Goal: Transaction & Acquisition: Book appointment/travel/reservation

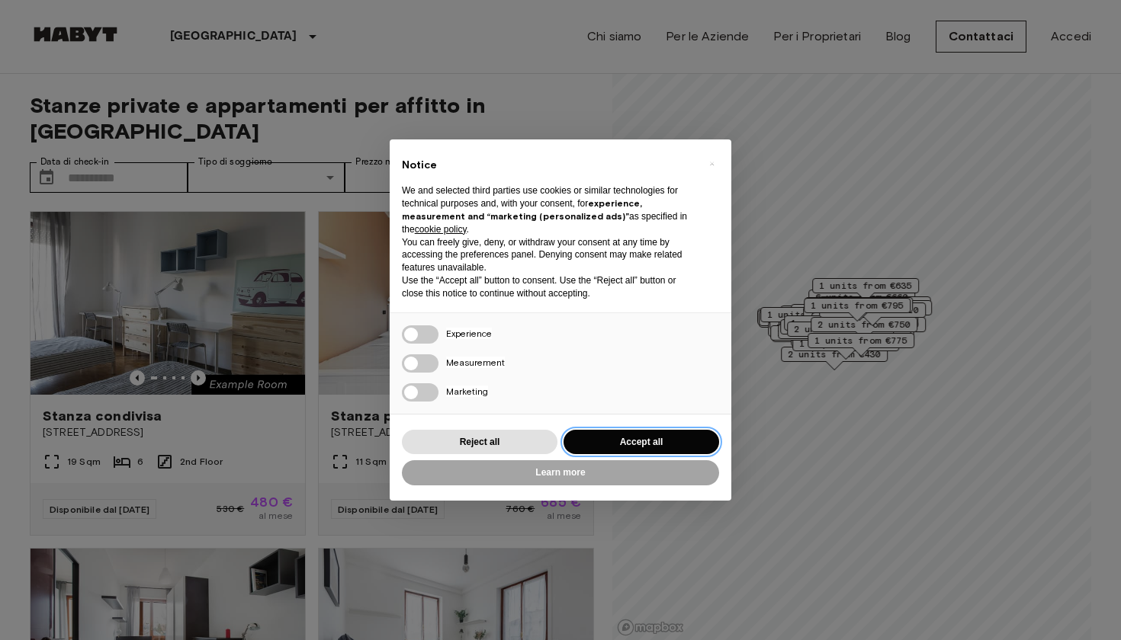
click at [632, 435] on button "Accept all" at bounding box center [640, 442] width 155 height 25
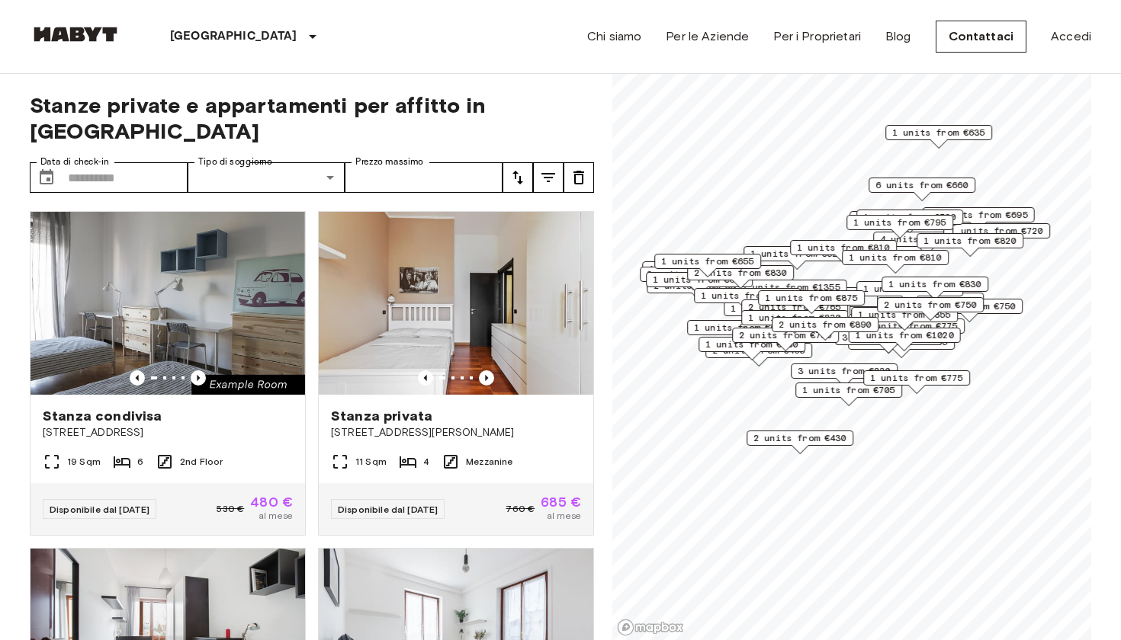
drag, startPoint x: 794, startPoint y: 282, endPoint x: 815, endPoint y: 315, distance: 39.1
click at [815, 74] on div "12 units from €480 2 units from €685 1 units from €670 6 units from €660 3 unit…" at bounding box center [851, 74] width 479 height 0
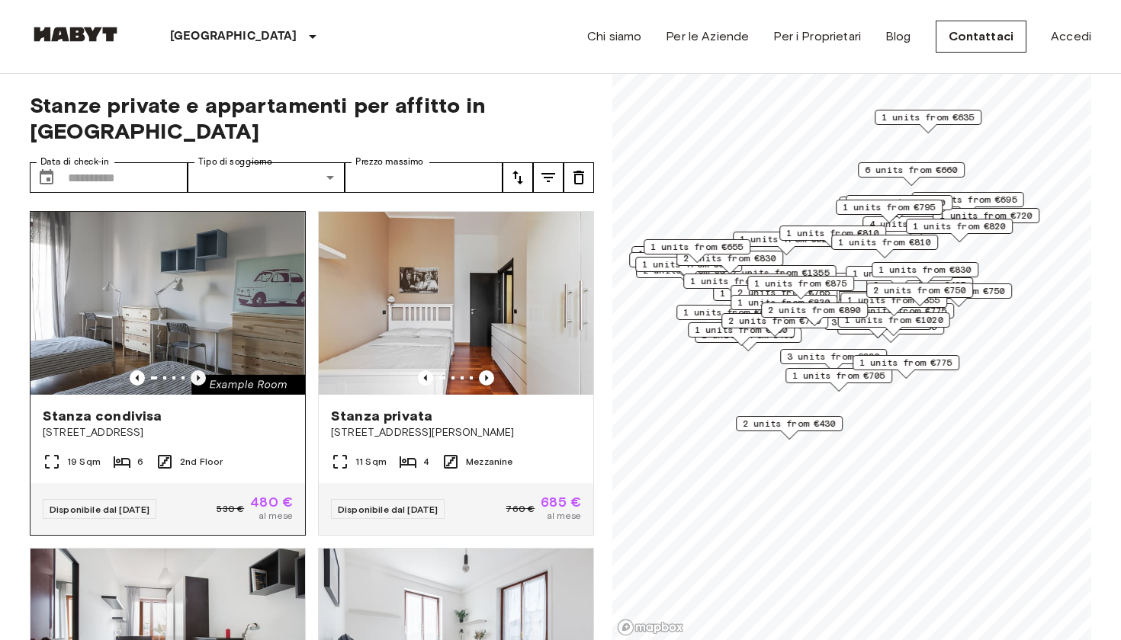
click at [199, 370] on icon "Previous image" at bounding box center [198, 377] width 15 height 15
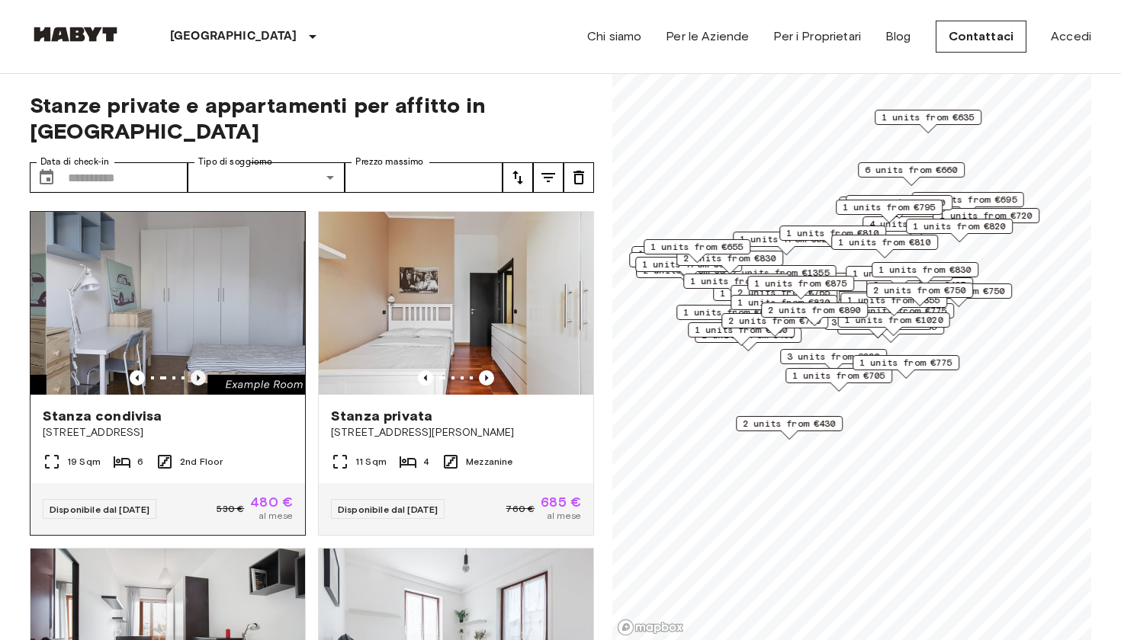
click at [199, 370] on icon "Previous image" at bounding box center [198, 377] width 15 height 15
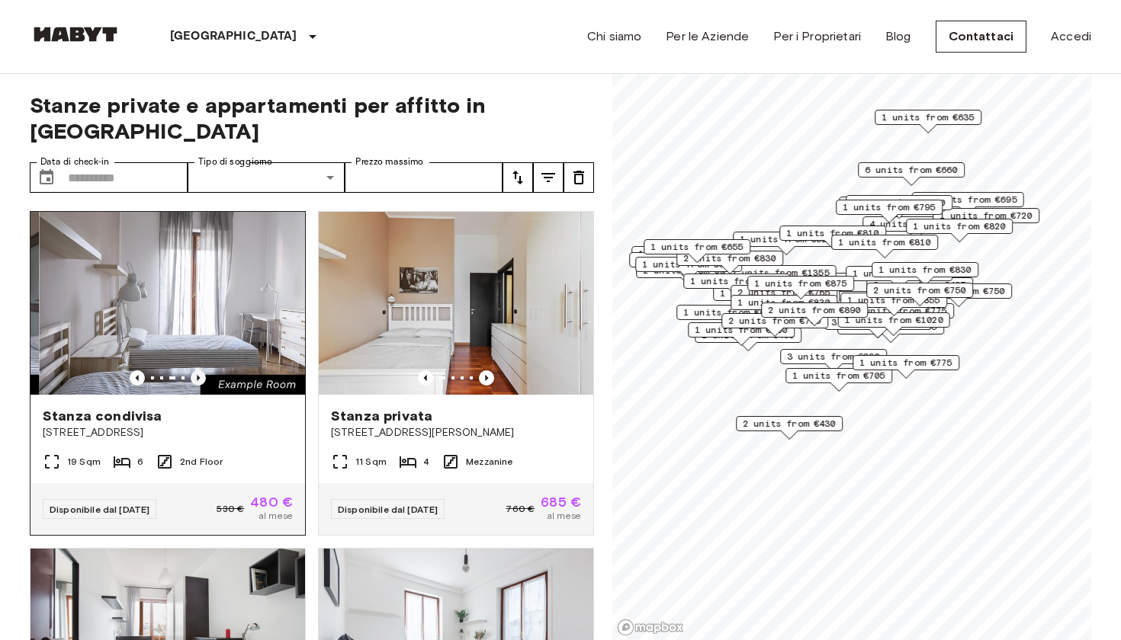
click at [199, 370] on icon "Previous image" at bounding box center [198, 377] width 15 height 15
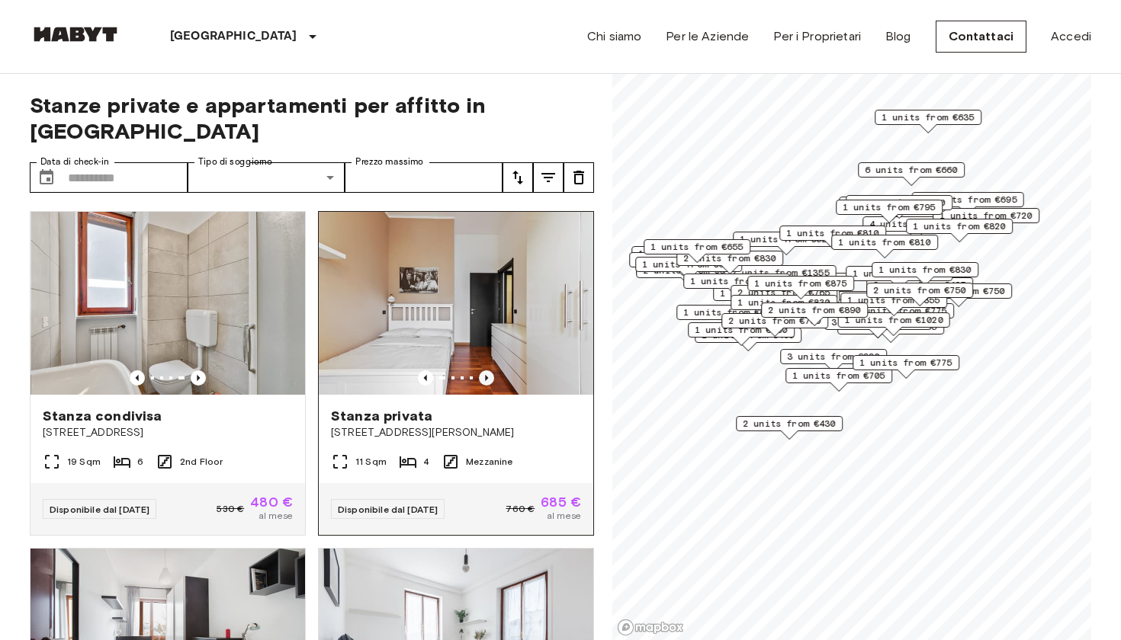
click at [489, 370] on icon "Previous image" at bounding box center [486, 377] width 15 height 15
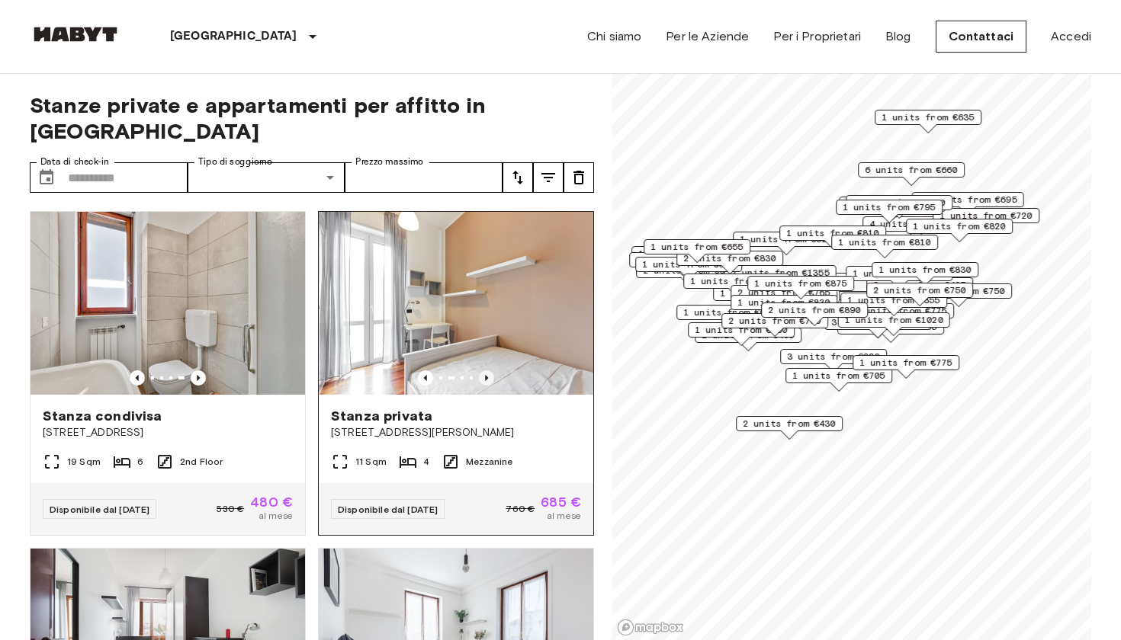
click at [489, 370] on icon "Previous image" at bounding box center [486, 377] width 15 height 15
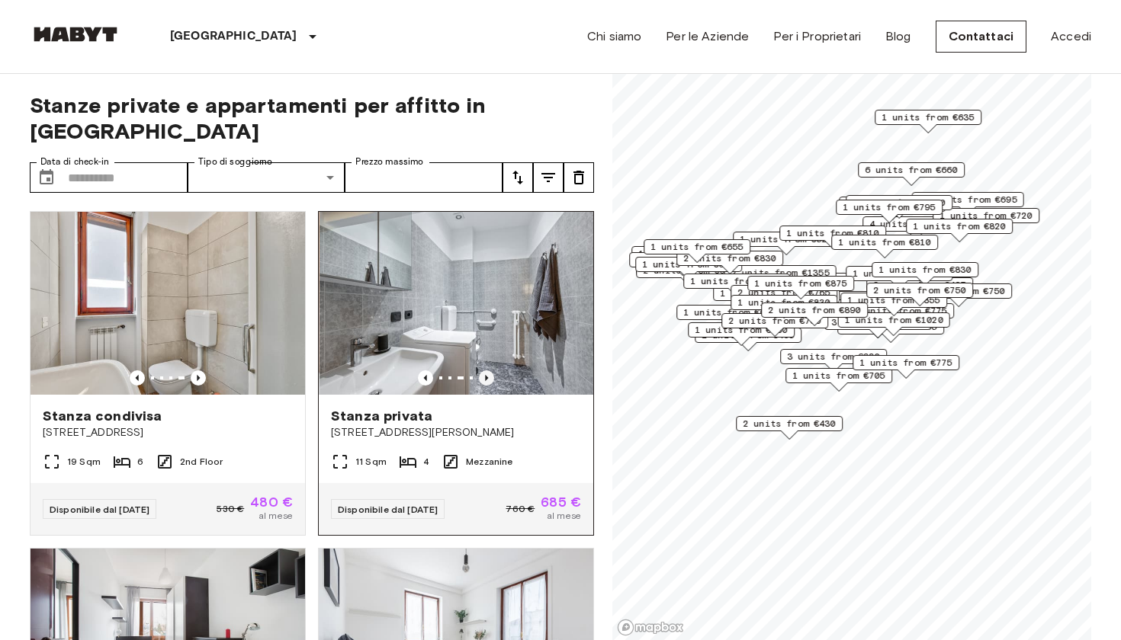
click at [489, 370] on icon "Previous image" at bounding box center [486, 377] width 15 height 15
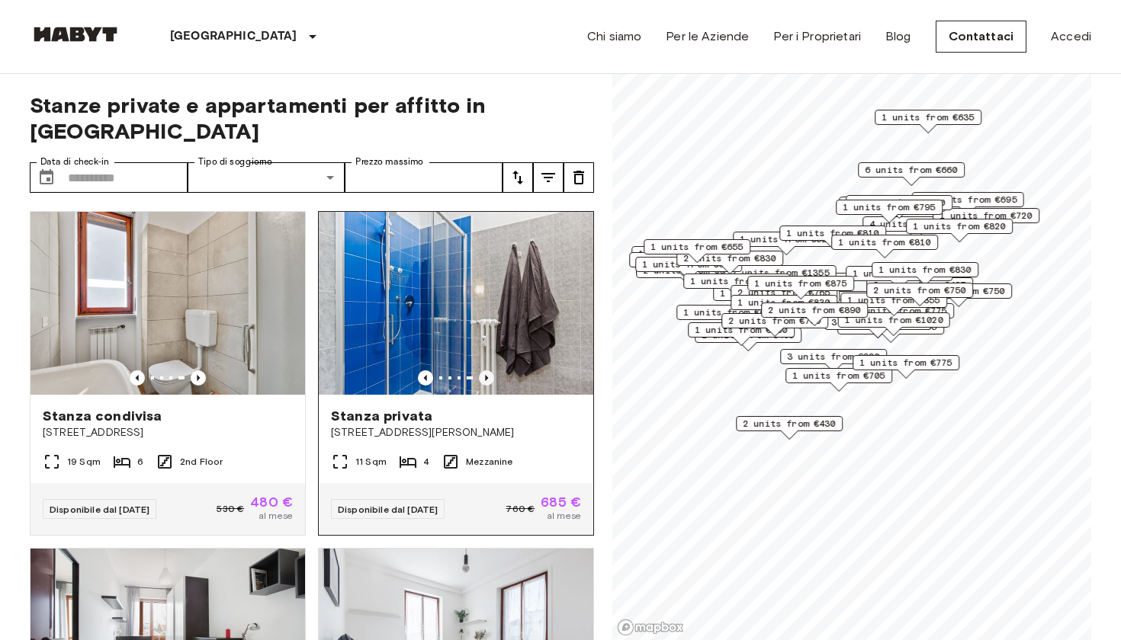
click at [489, 370] on icon "Previous image" at bounding box center [486, 377] width 15 height 15
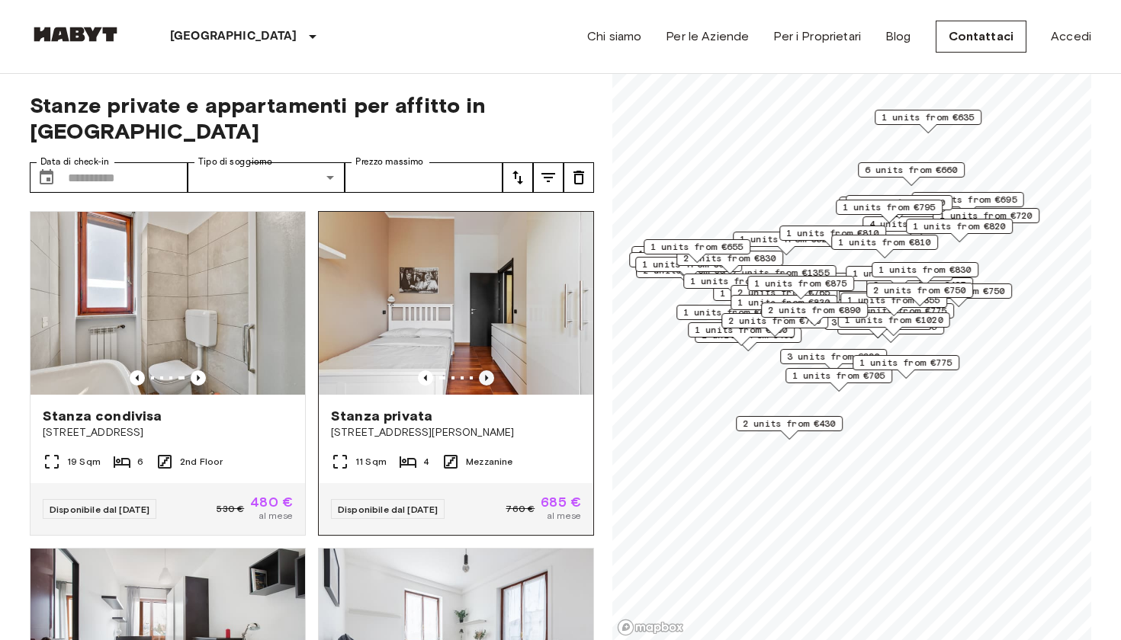
click at [489, 370] on icon "Previous image" at bounding box center [486, 377] width 15 height 15
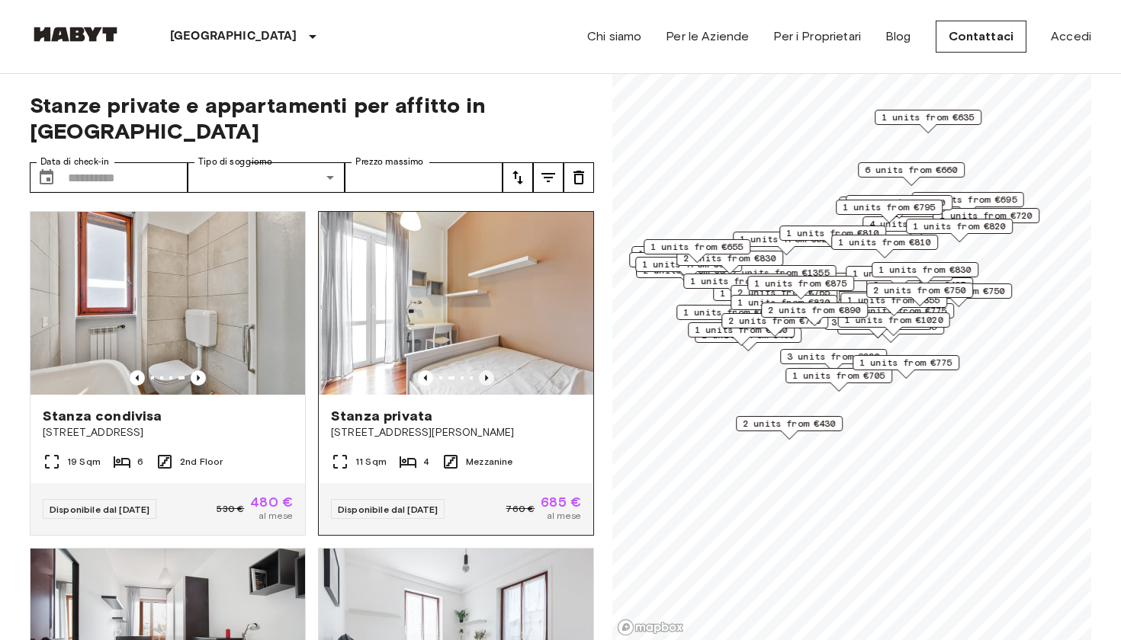
click at [489, 370] on icon "Previous image" at bounding box center [486, 377] width 15 height 15
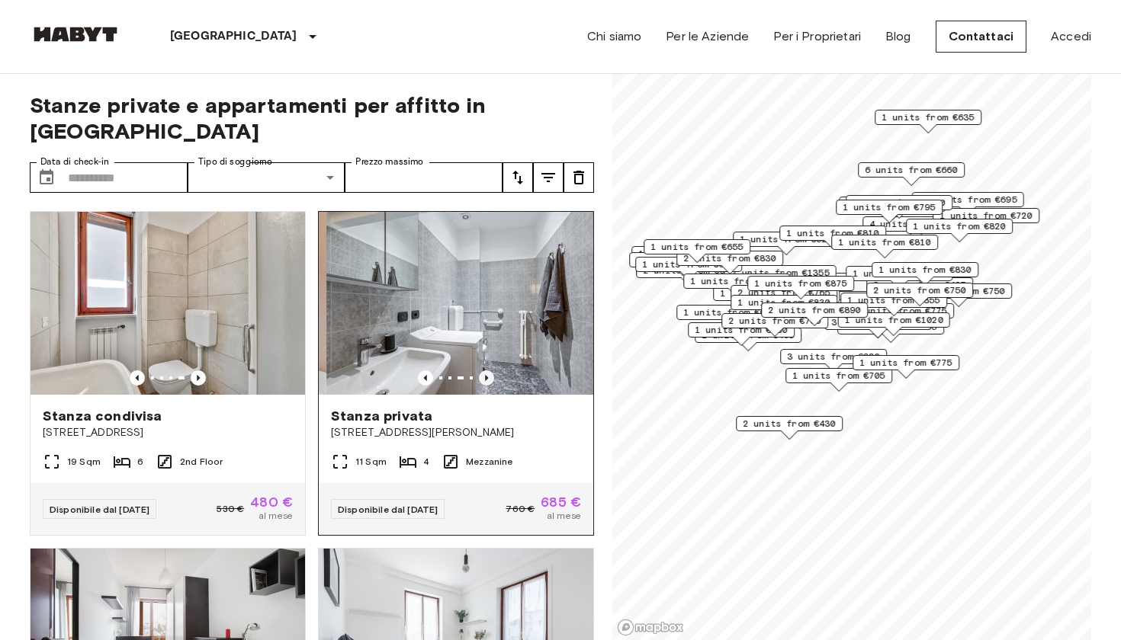
click at [489, 370] on icon "Previous image" at bounding box center [486, 377] width 15 height 15
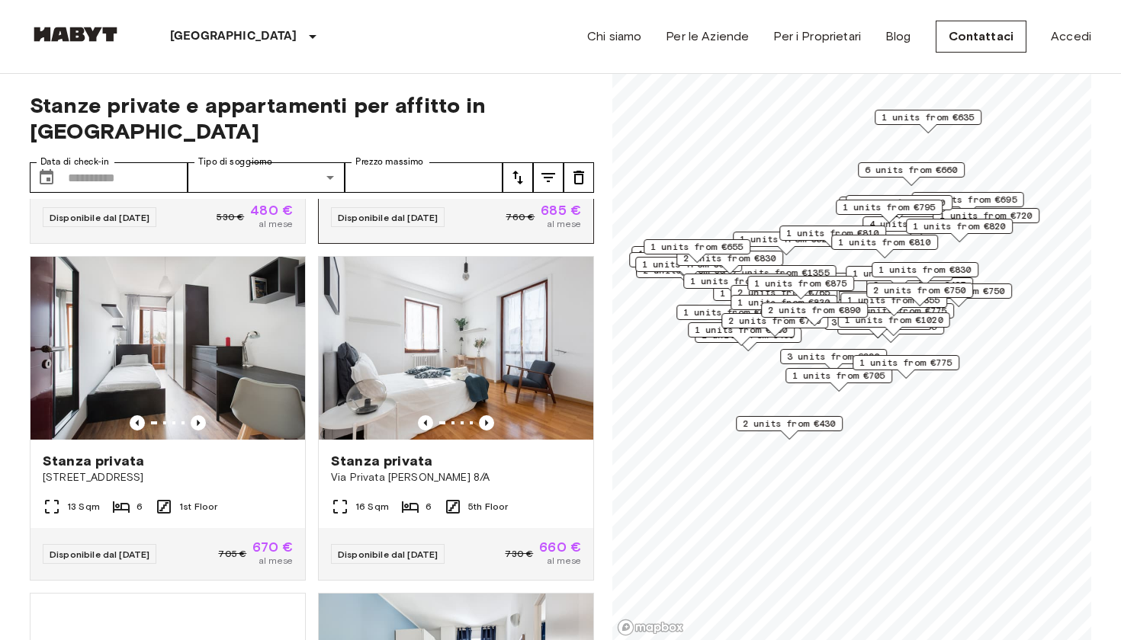
scroll to position [298, 0]
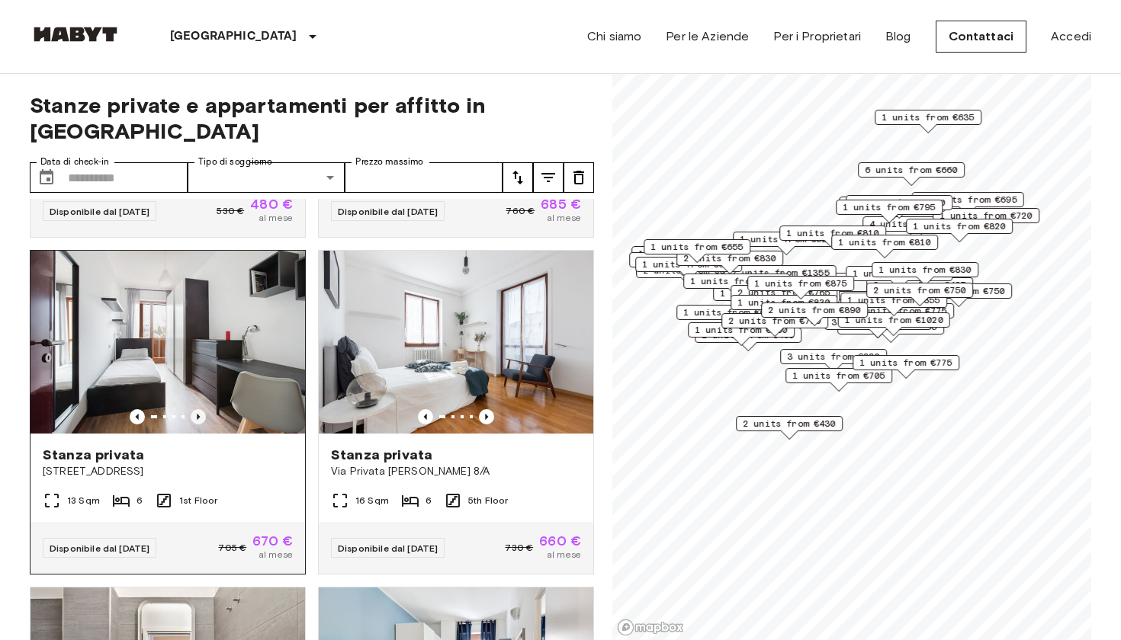
click at [198, 414] on icon "Previous image" at bounding box center [198, 417] width 3 height 6
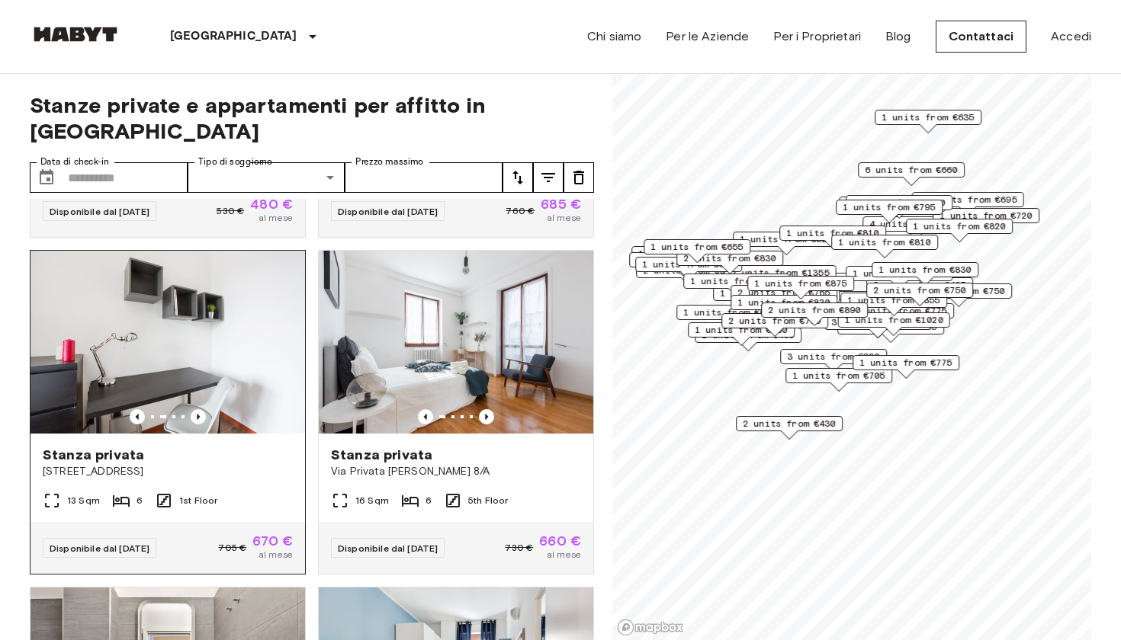
click at [244, 333] on img at bounding box center [167, 342] width 274 height 183
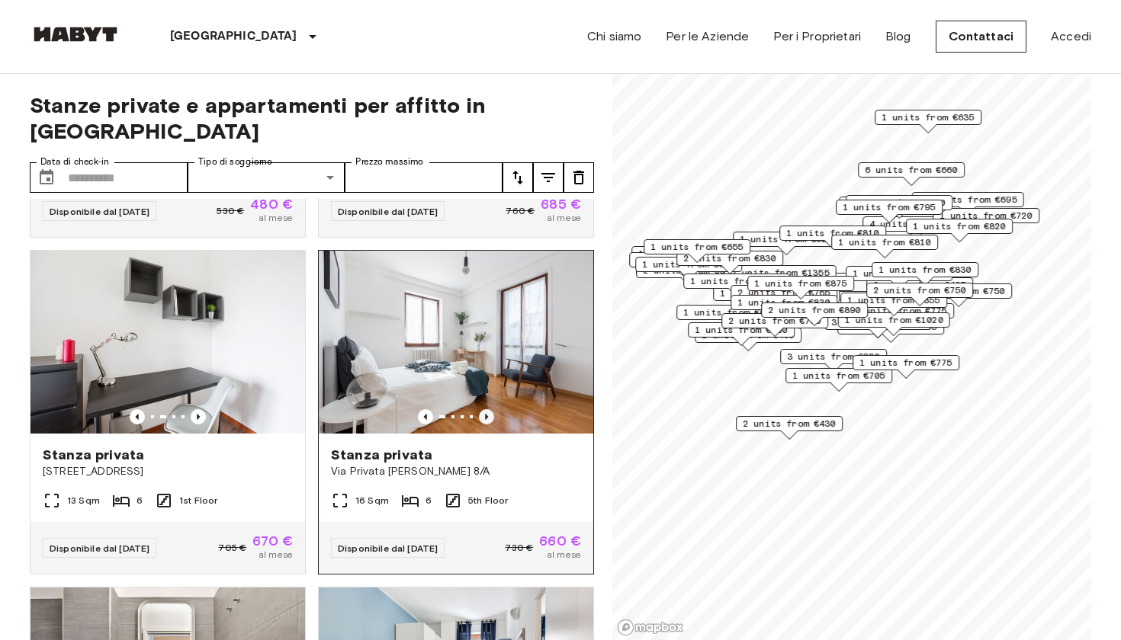
click at [488, 414] on icon "Previous image" at bounding box center [486, 417] width 3 height 6
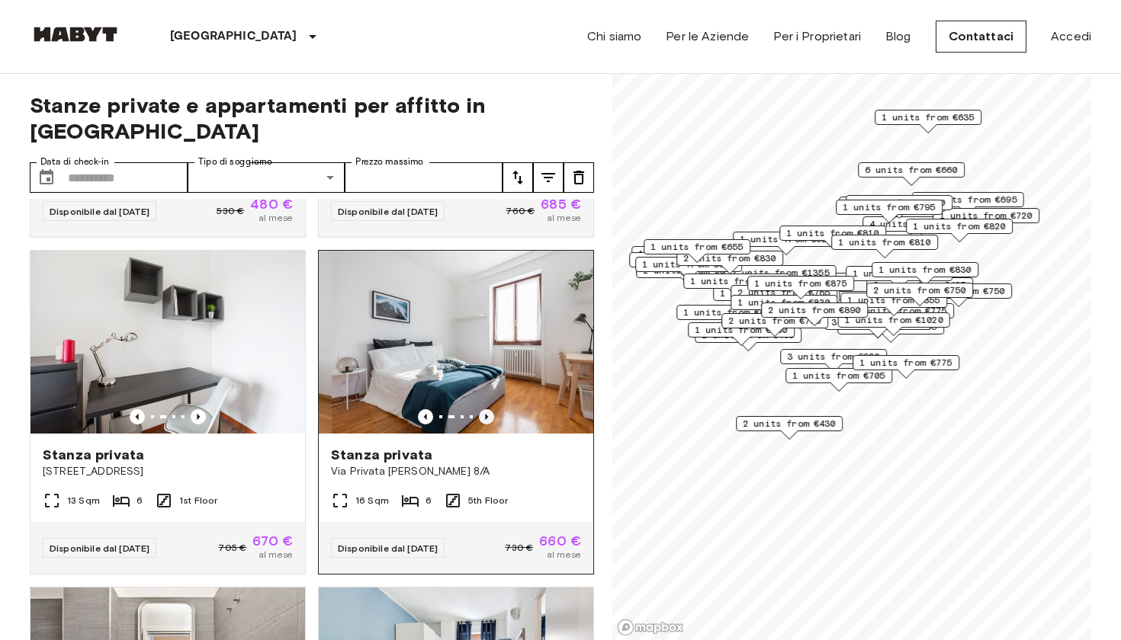
click at [488, 414] on icon "Previous image" at bounding box center [486, 417] width 3 height 6
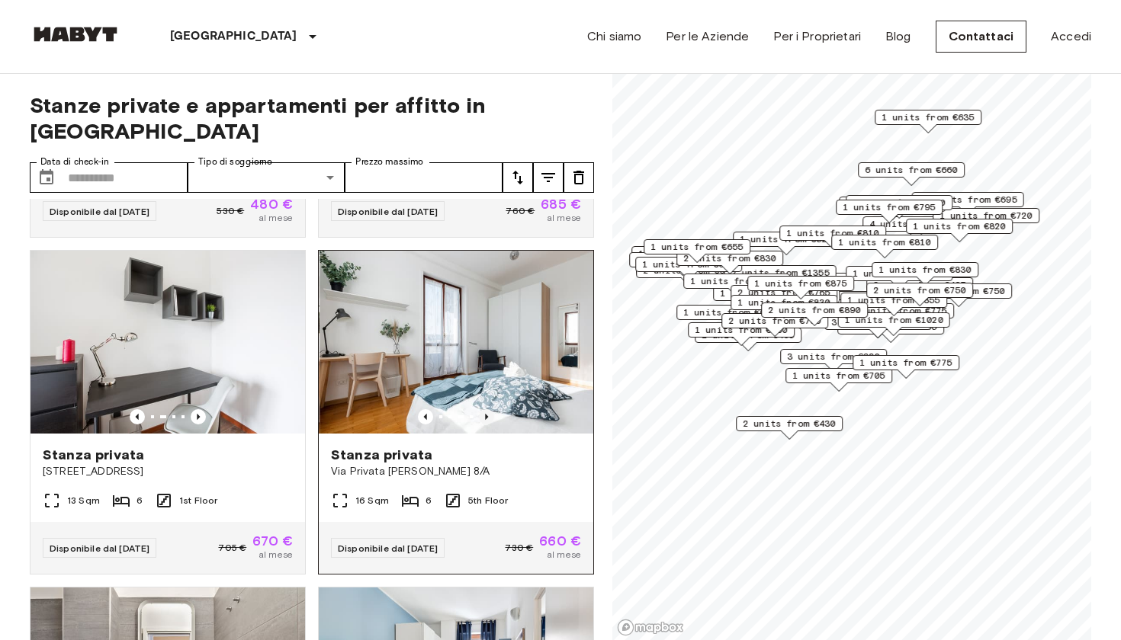
click at [488, 414] on icon "Previous image" at bounding box center [486, 417] width 3 height 6
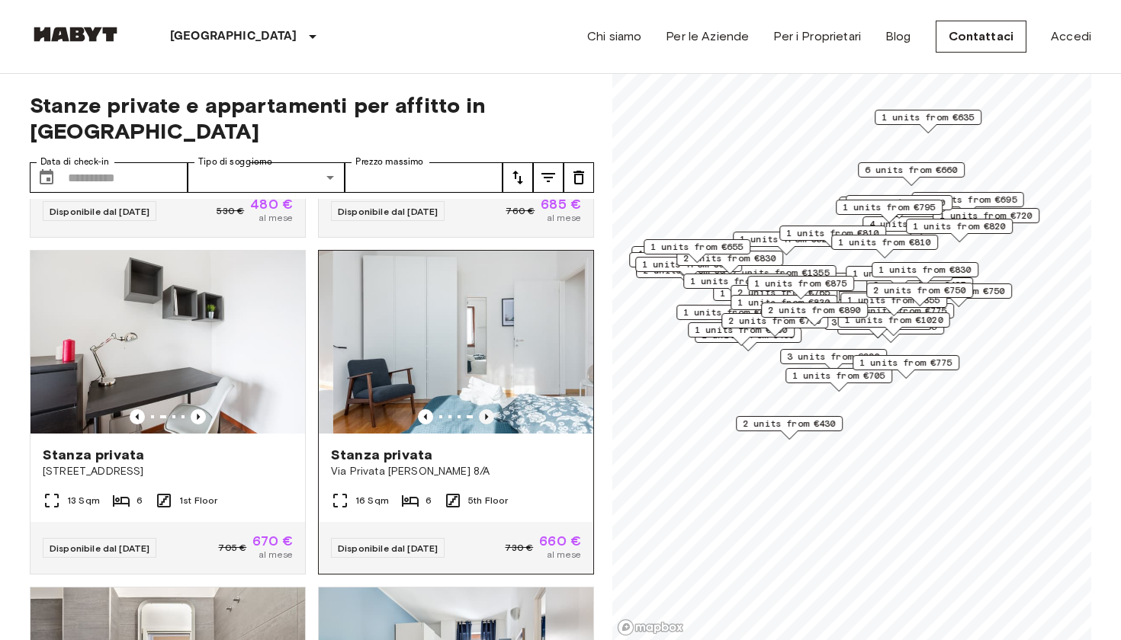
click at [488, 414] on icon "Previous image" at bounding box center [486, 417] width 3 height 6
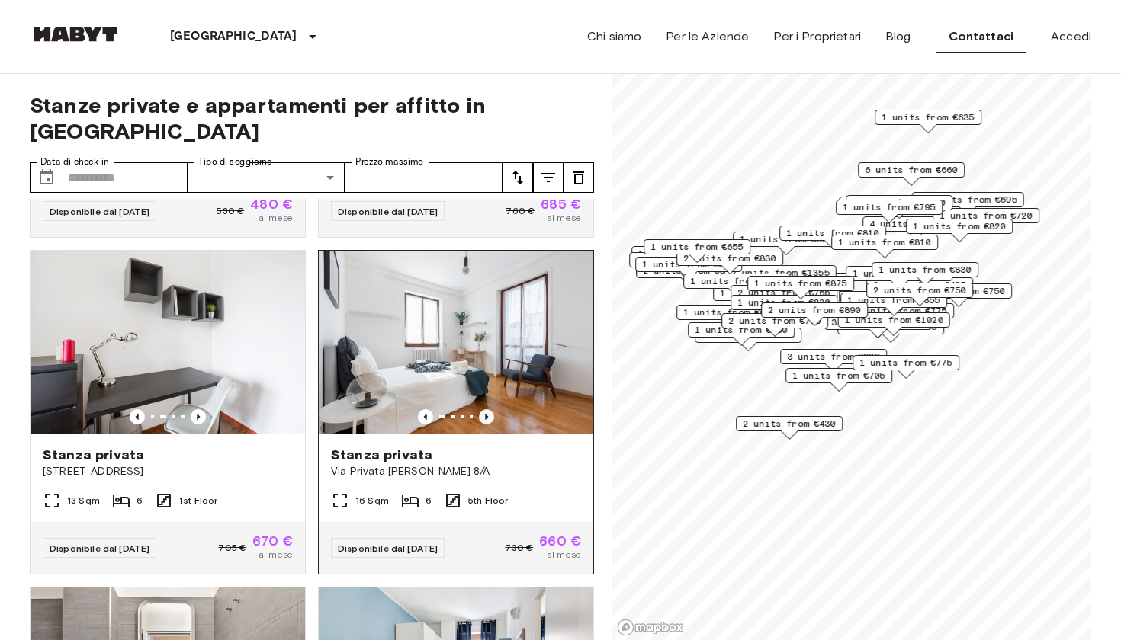
click at [488, 414] on icon "Previous image" at bounding box center [486, 417] width 3 height 6
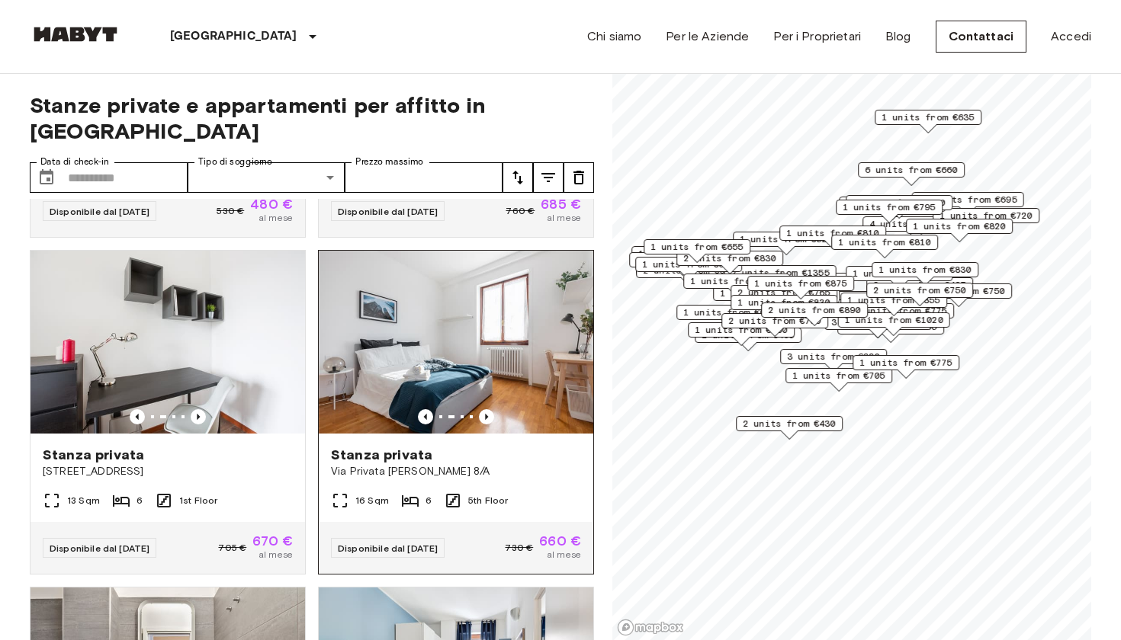
click at [502, 464] on span "Via Privata [PERSON_NAME] 8/A" at bounding box center [456, 471] width 250 height 15
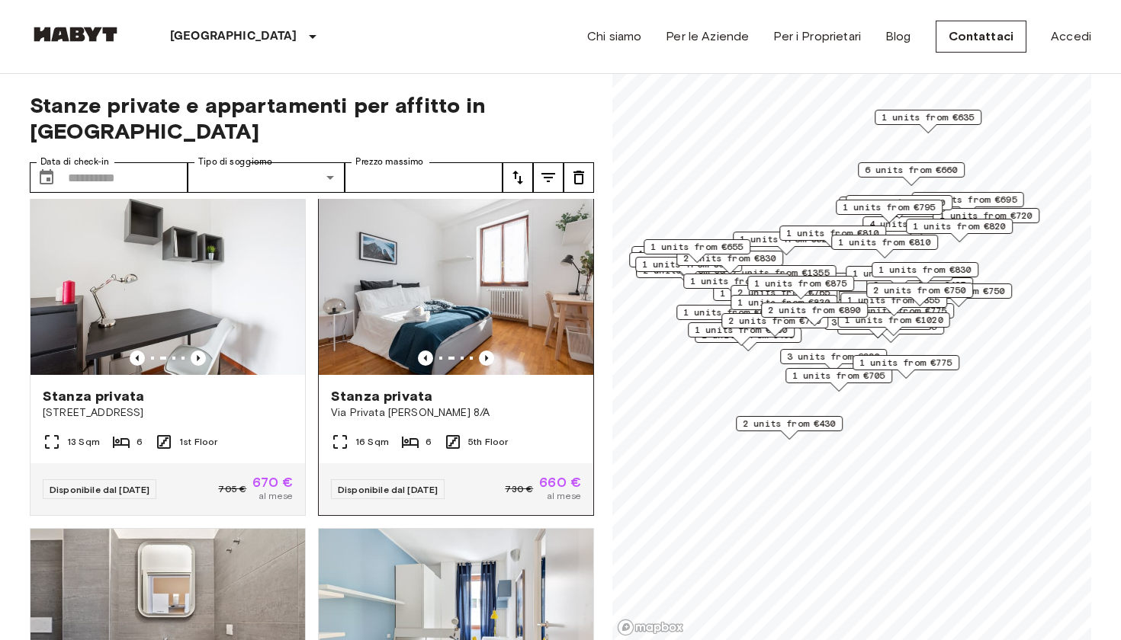
scroll to position [332, 0]
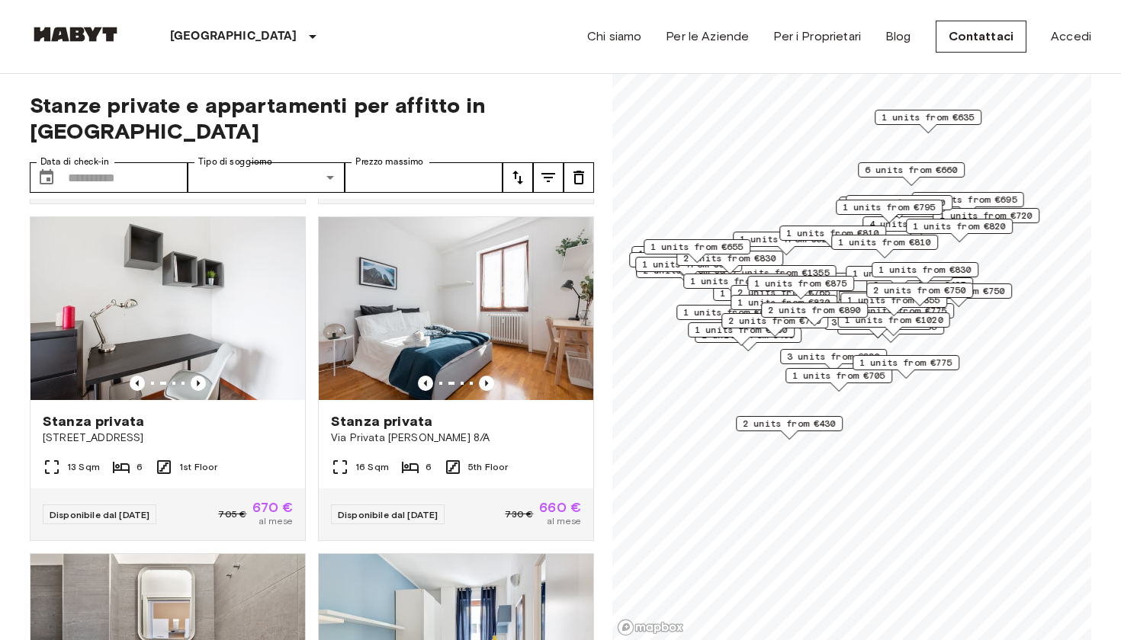
click at [933, 166] on span "6 units from €660" at bounding box center [910, 170] width 93 height 14
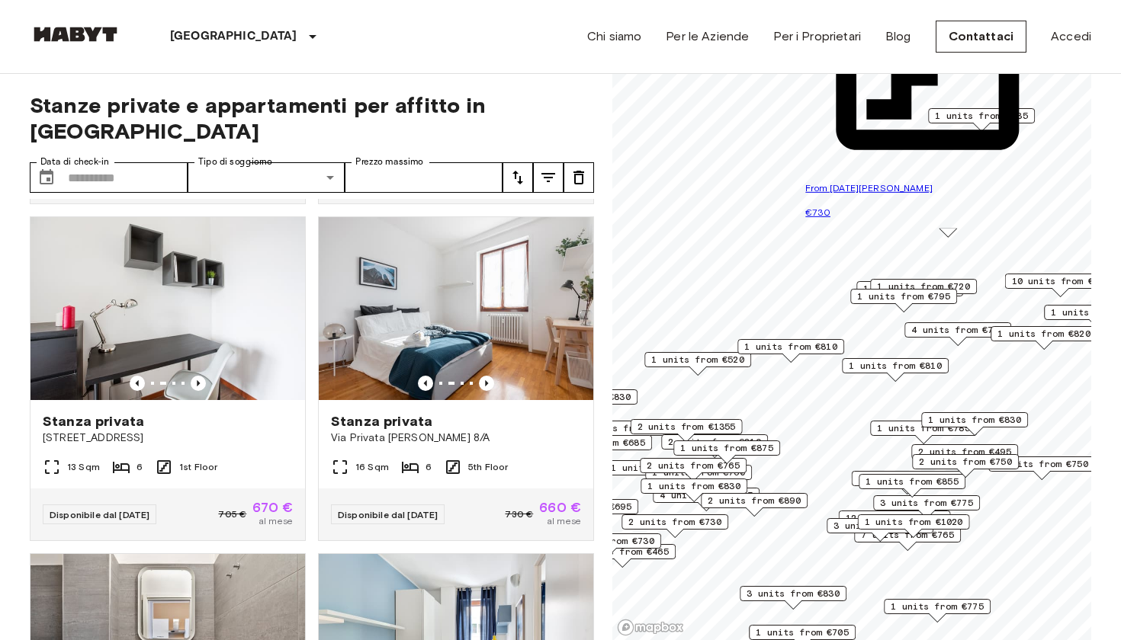
click at [668, 553] on span "2 units from €465" at bounding box center [622, 552] width 93 height 14
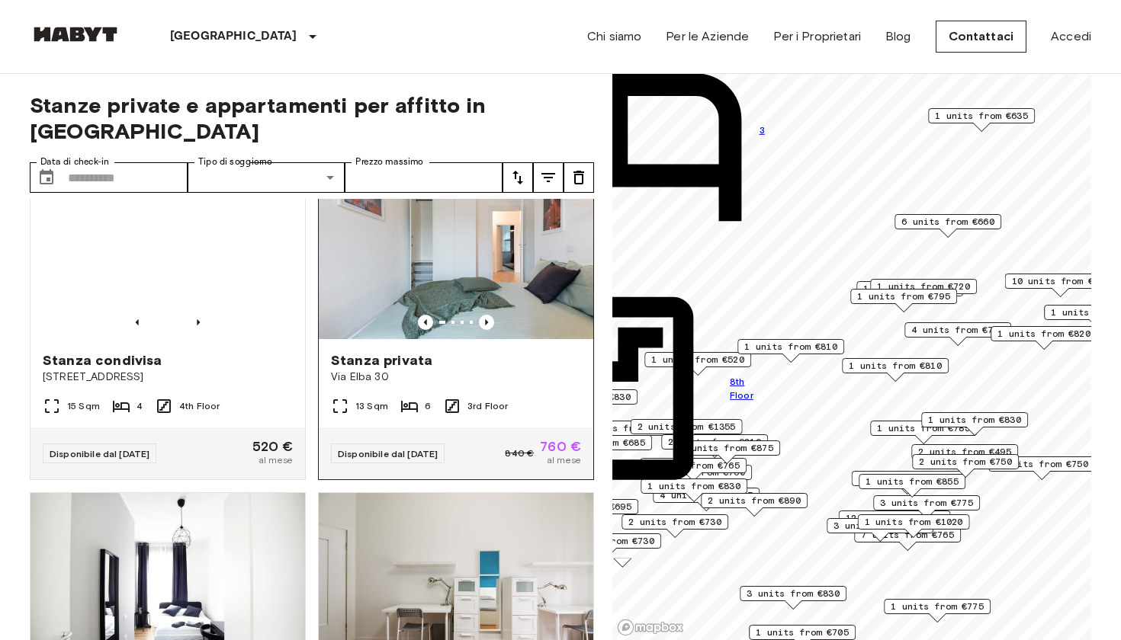
scroll to position [1068, 0]
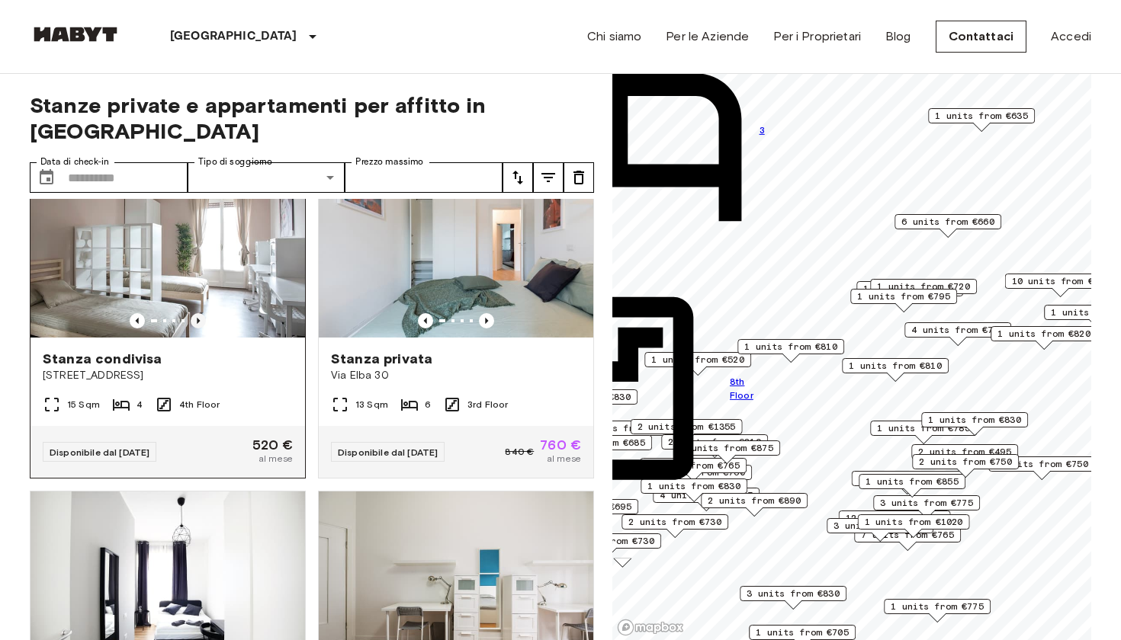
click at [197, 313] on icon "Previous image" at bounding box center [198, 320] width 15 height 15
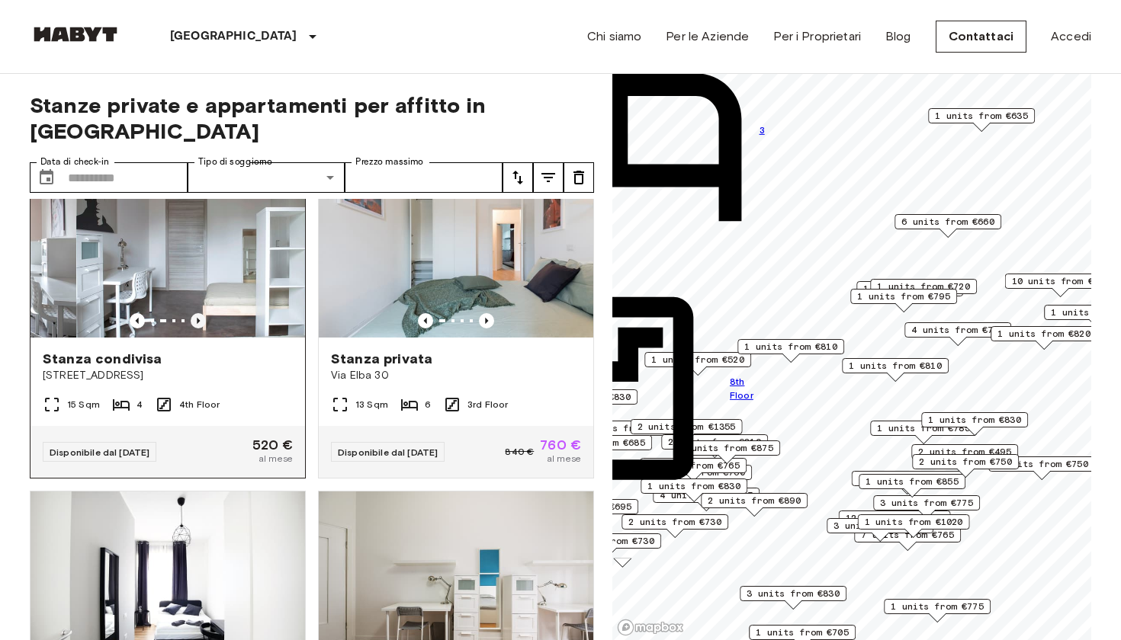
click at [197, 313] on icon "Previous image" at bounding box center [198, 320] width 15 height 15
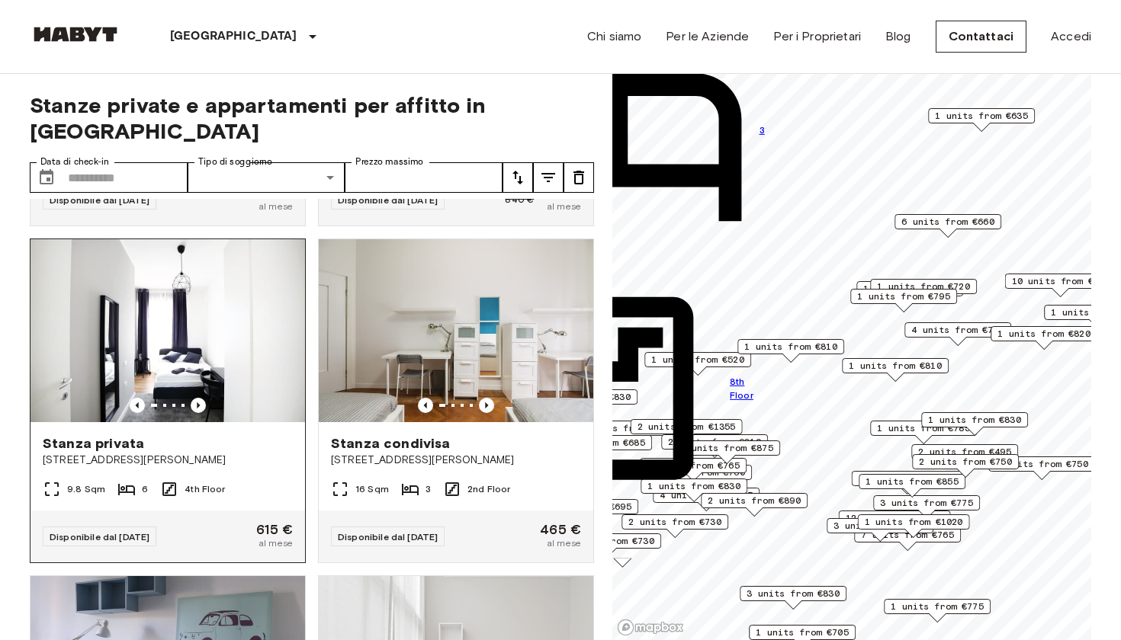
scroll to position [1304, 0]
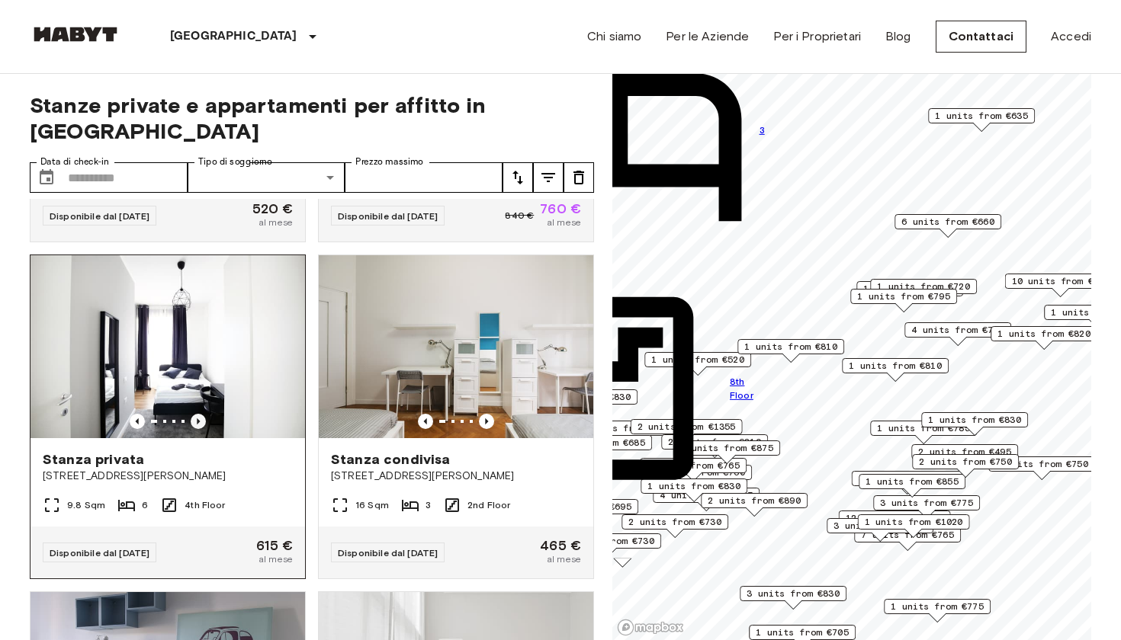
click at [191, 414] on icon "Previous image" at bounding box center [198, 421] width 15 height 15
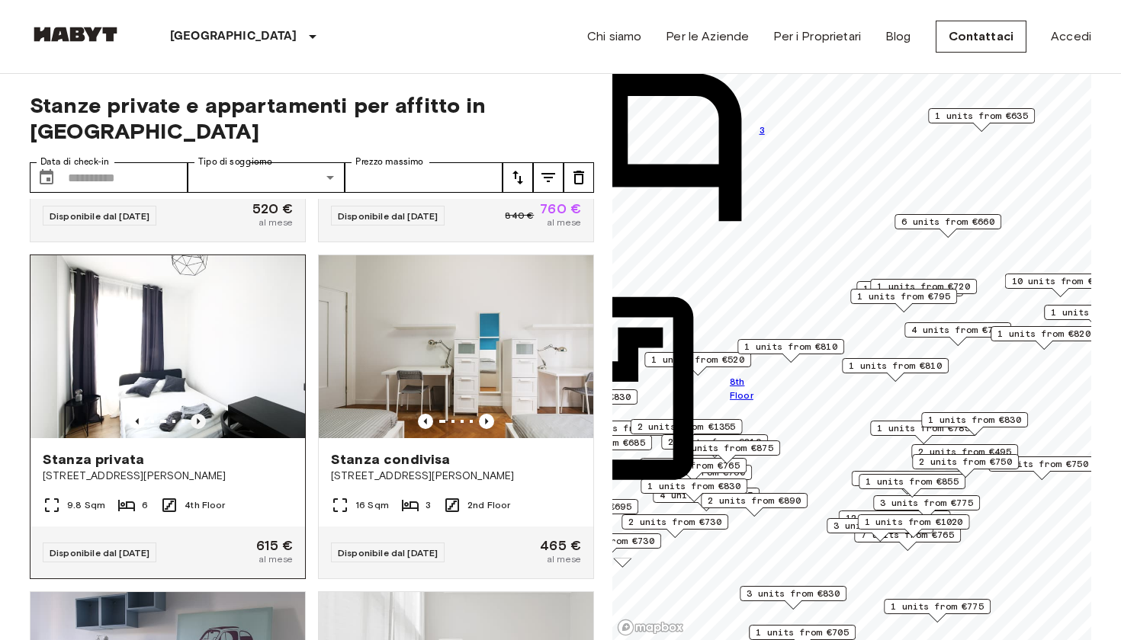
click at [191, 414] on icon "Previous image" at bounding box center [198, 421] width 15 height 15
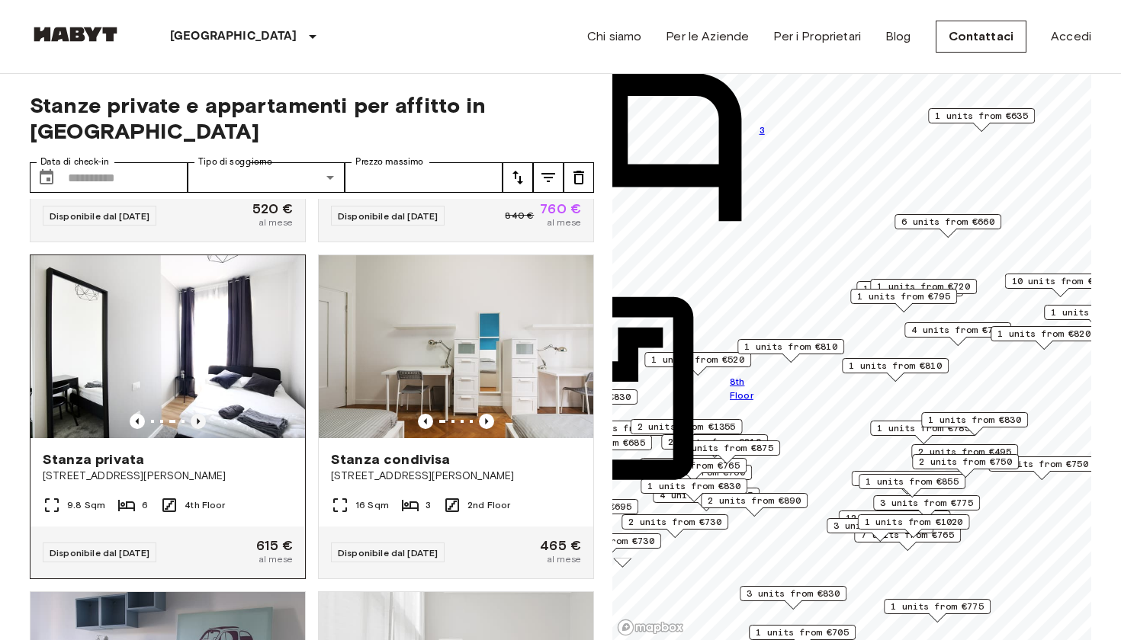
click at [191, 414] on icon "Previous image" at bounding box center [198, 421] width 15 height 15
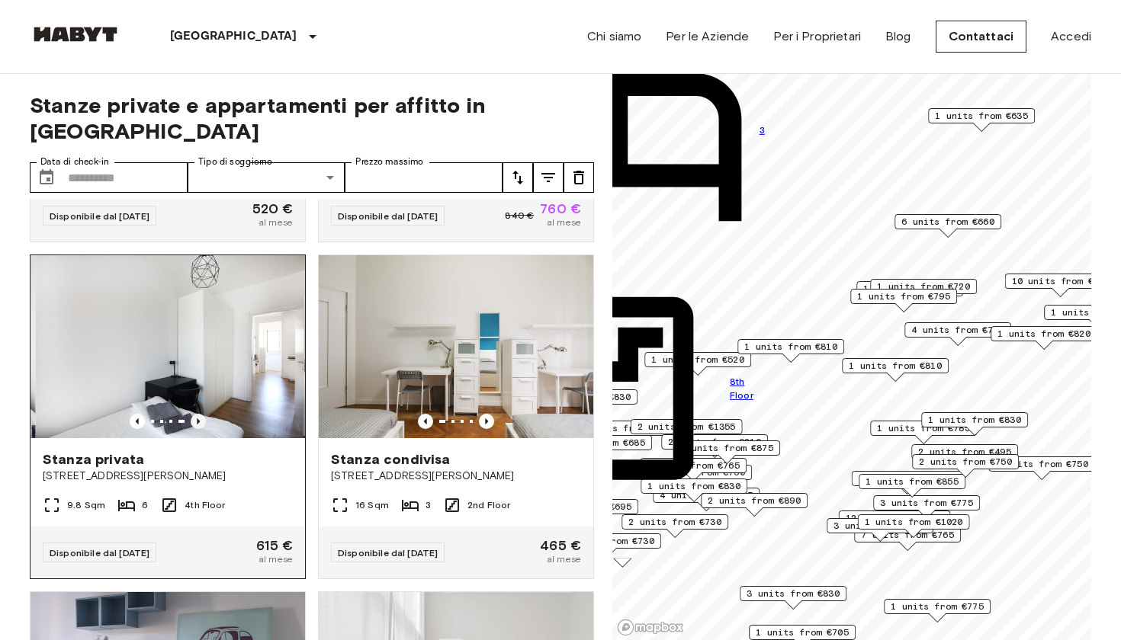
click at [191, 414] on icon "Previous image" at bounding box center [198, 421] width 15 height 15
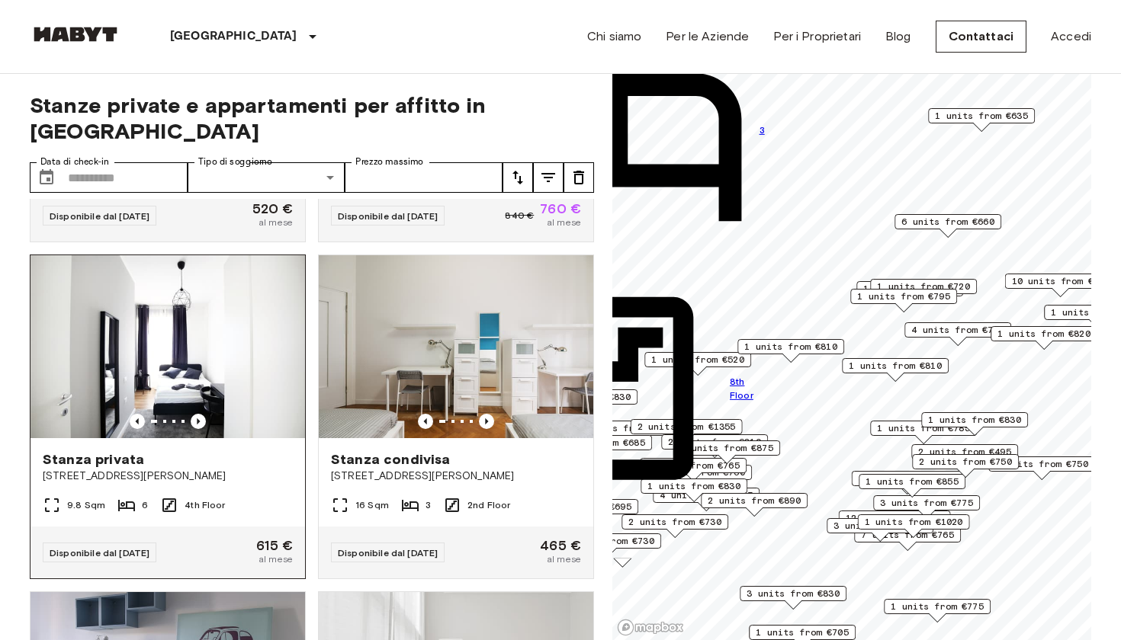
click at [249, 450] on div "Stanza privata" at bounding box center [168, 459] width 250 height 18
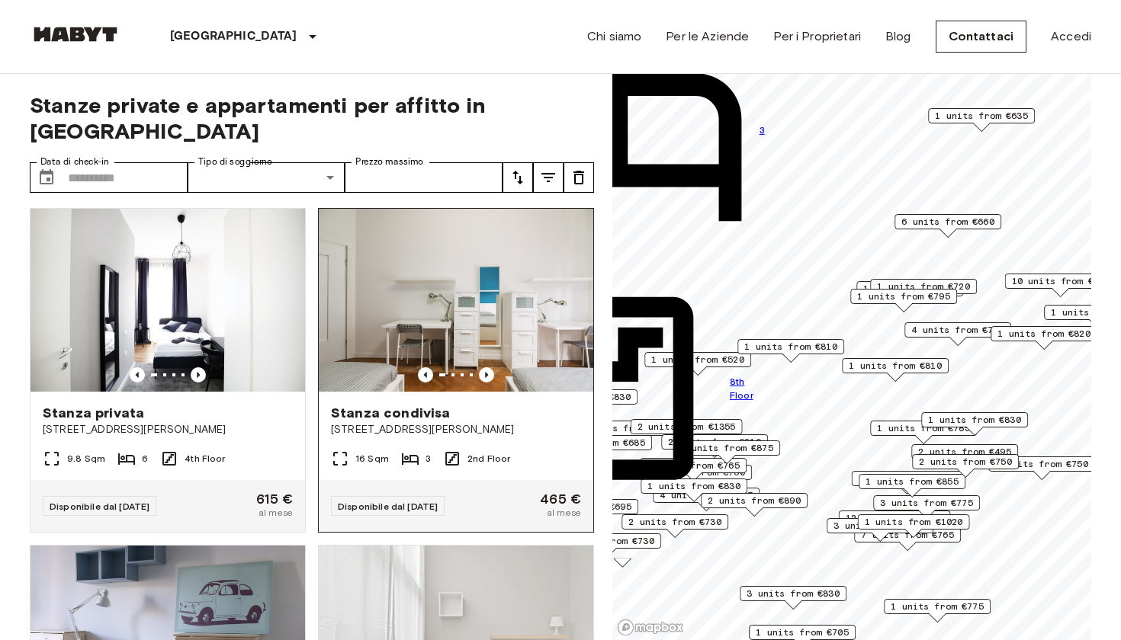
scroll to position [1348, 0]
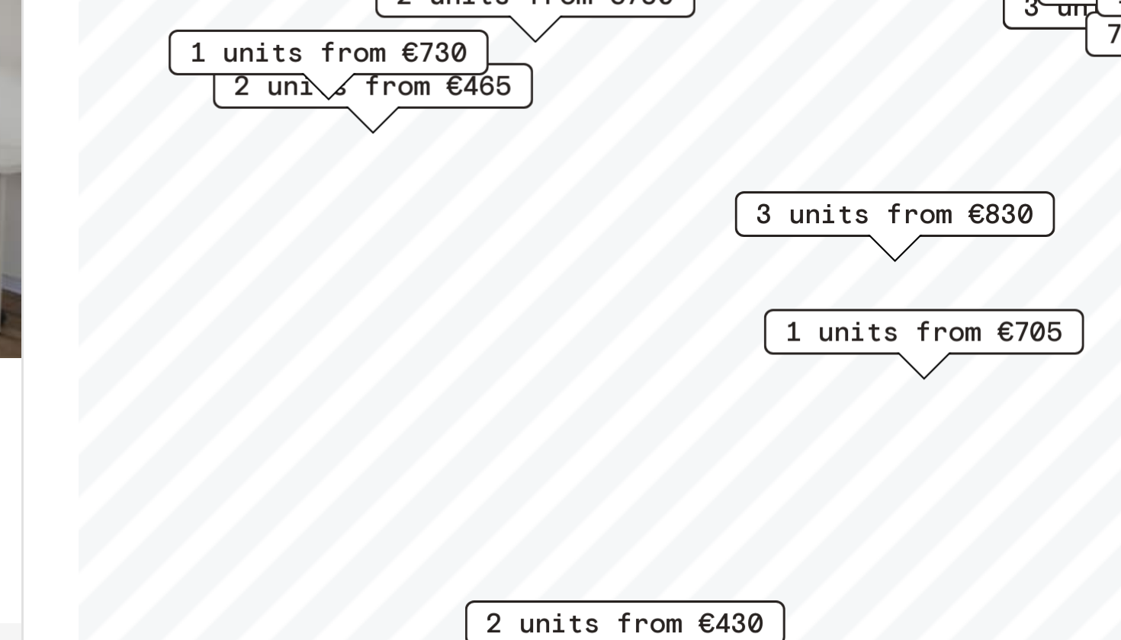
drag, startPoint x: 269, startPoint y: 145, endPoint x: 288, endPoint y: 119, distance: 32.2
click at [841, 377] on div "1 units from €705" at bounding box center [894, 389] width 107 height 24
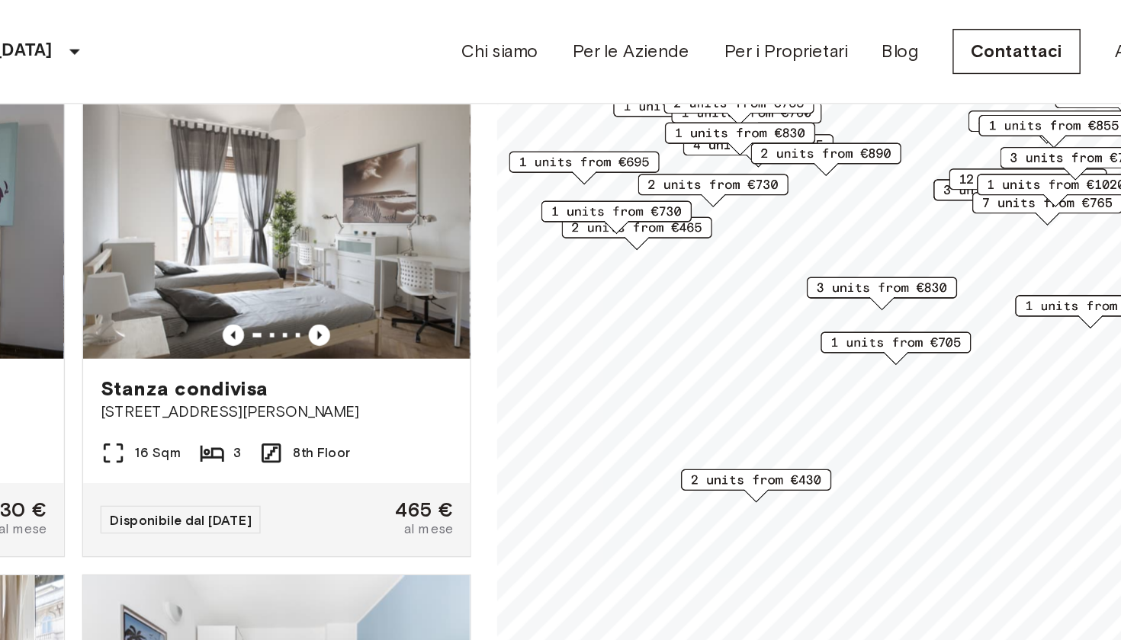
scroll to position [35, 0]
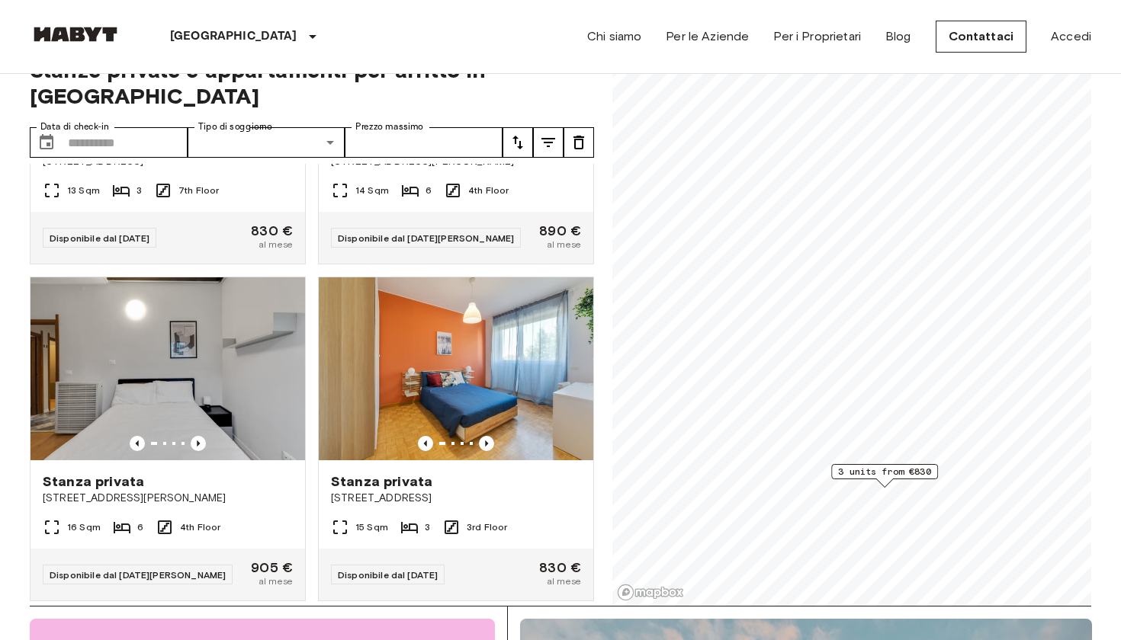
scroll to position [236, 0]
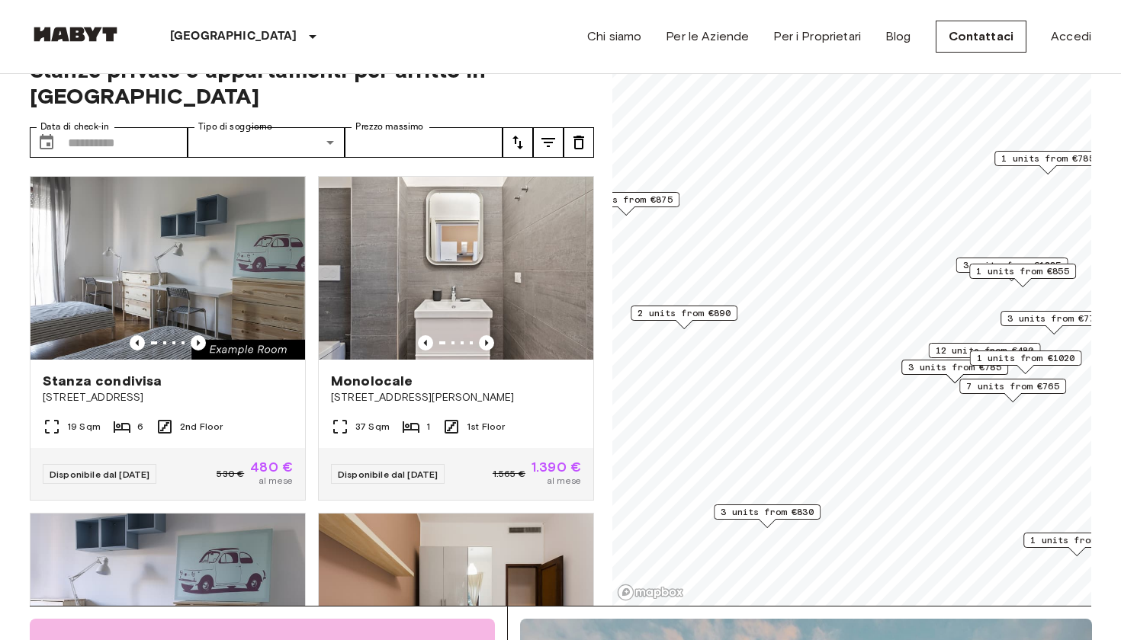
click at [994, 383] on span "7 units from €765" at bounding box center [1012, 387] width 93 height 14
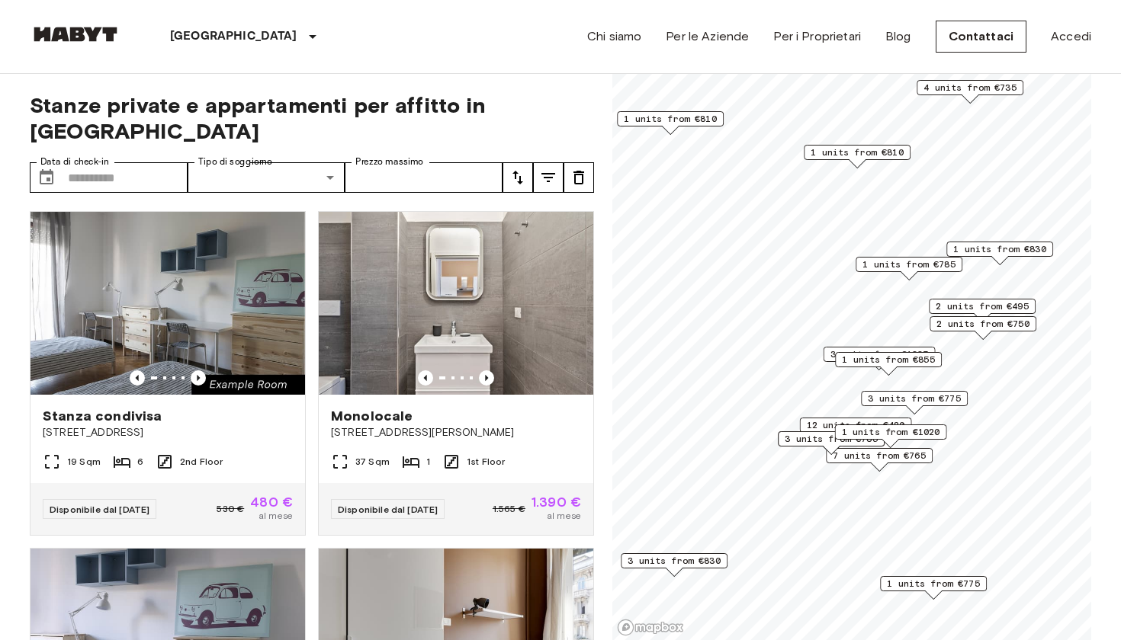
click at [920, 401] on span "3 units from €775" at bounding box center [913, 399] width 93 height 14
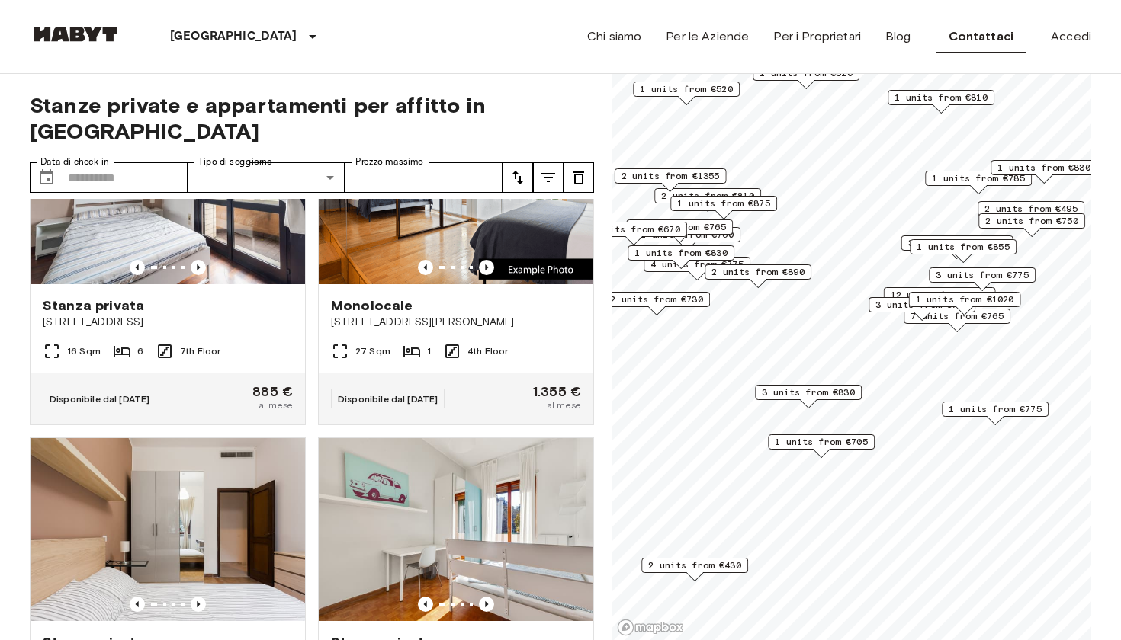
scroll to position [1457, 0]
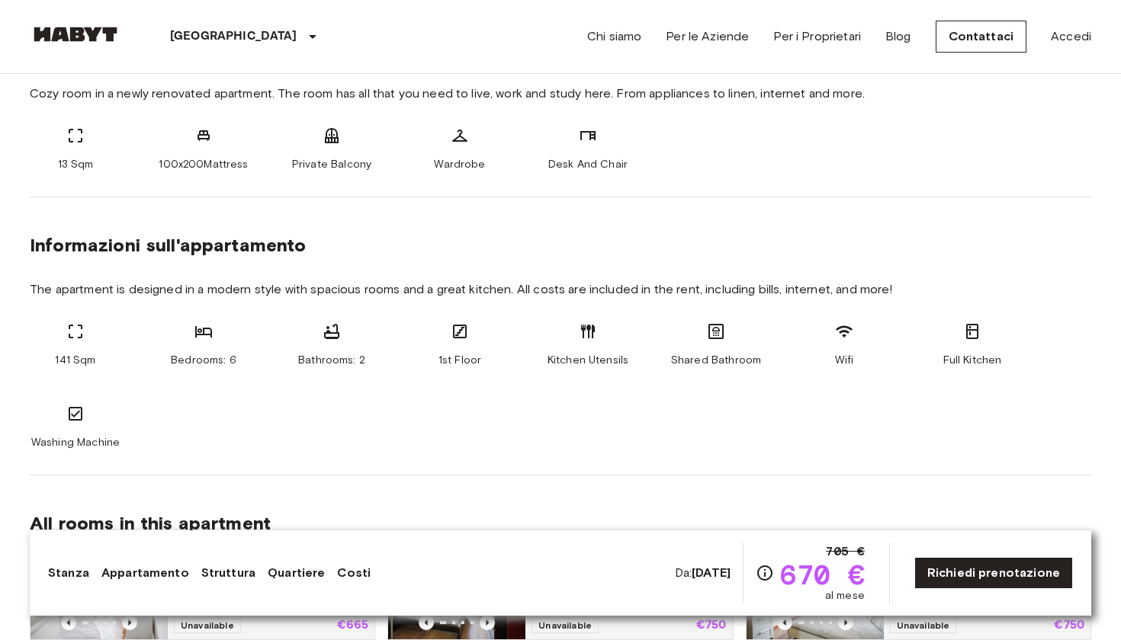
scroll to position [599, 0]
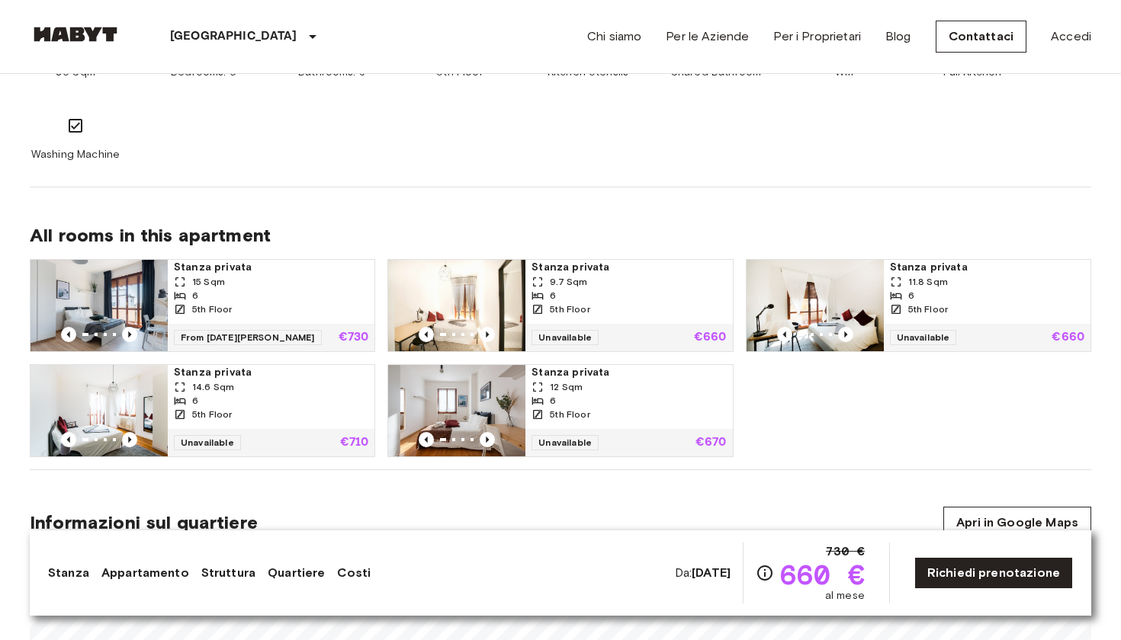
scroll to position [983, 0]
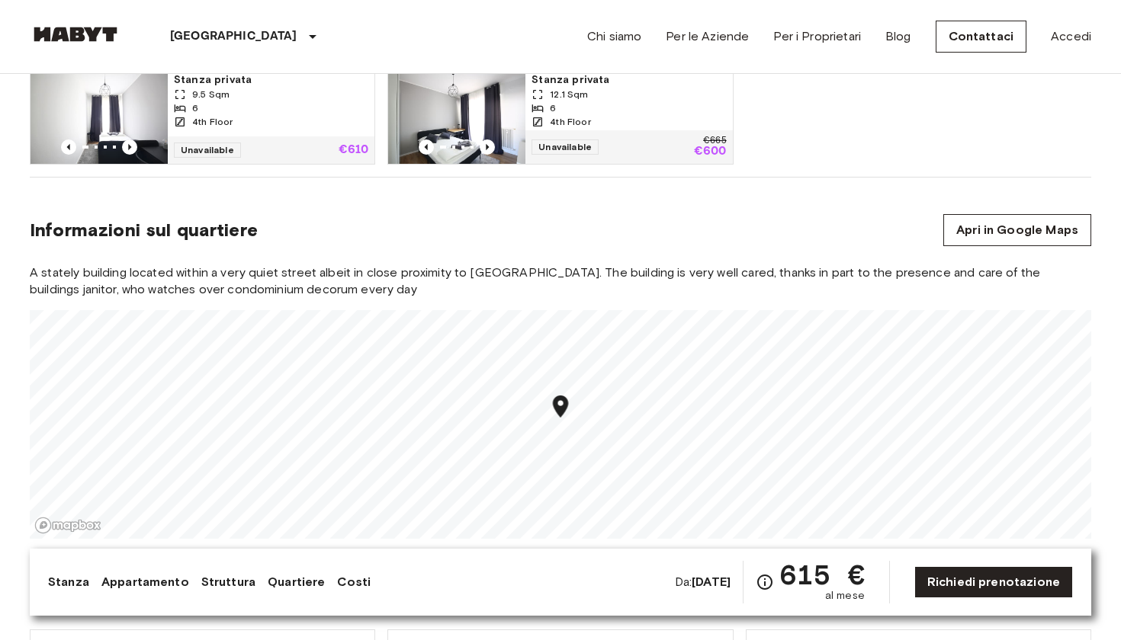
scroll to position [1184, 0]
